Goal: Task Accomplishment & Management: Manage account settings

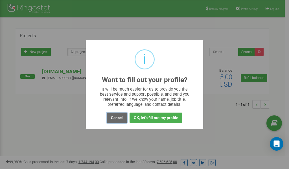
click at [115, 117] on button "Cancel" at bounding box center [117, 118] width 20 height 10
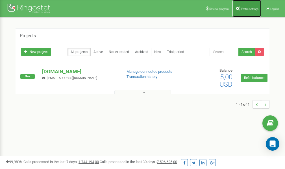
click at [246, 6] on link "Profile settings" at bounding box center [246, 8] width 29 height 17
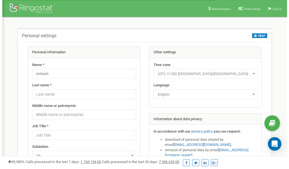
scroll to position [28, 0]
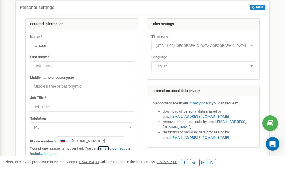
click at [107, 148] on link "verify it" at bounding box center [104, 148] width 12 height 4
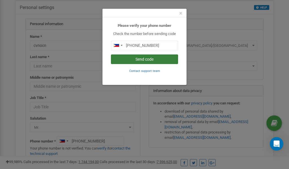
click at [146, 60] on button "Send code" at bounding box center [144, 59] width 67 height 10
